Goal: Find specific page/section: Find specific page/section

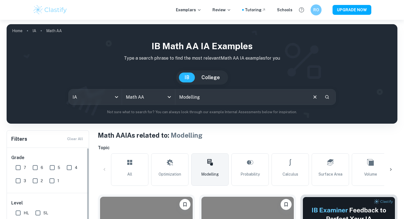
scroll to position [944, 0]
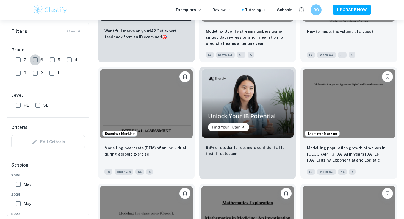
click at [39, 59] on input "6" at bounding box center [35, 59] width 11 height 11
checkbox input "true"
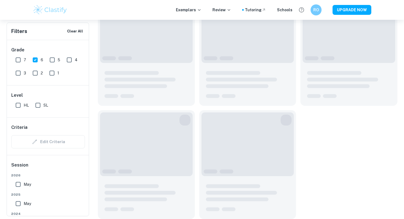
scroll to position [777, 0]
click at [53, 60] on input "5" at bounding box center [52, 59] width 11 height 11
checkbox input "true"
click at [19, 61] on input "7" at bounding box center [18, 59] width 11 height 11
checkbox input "true"
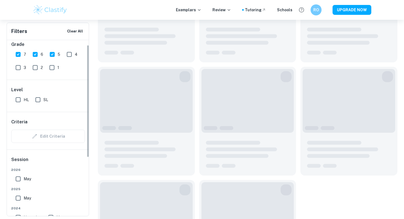
scroll to position [0, 0]
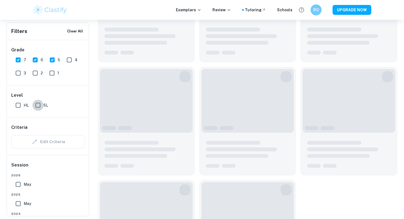
click at [33, 101] on input "SL" at bounding box center [37, 105] width 11 height 11
checkbox input "true"
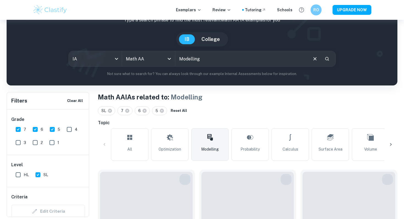
scroll to position [36, 0]
